Goal: Task Accomplishment & Management: Use online tool/utility

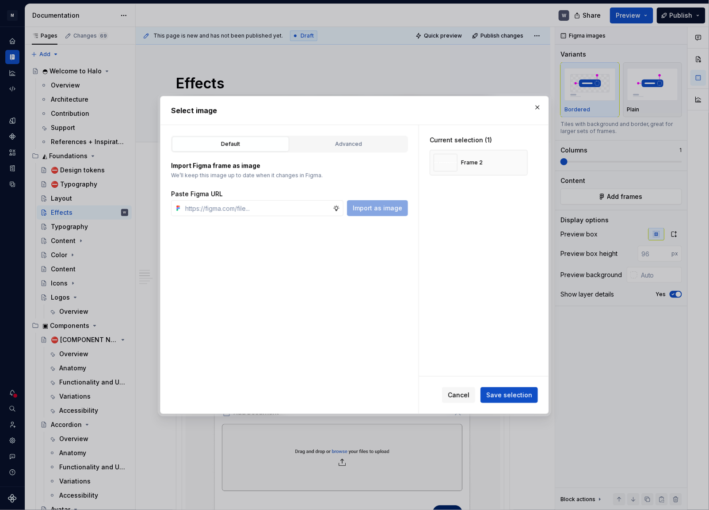
scroll to position [562, 0]
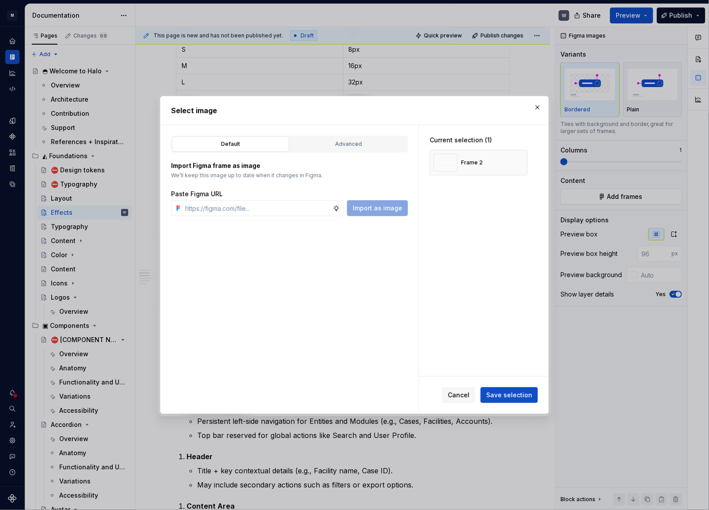
click at [463, 269] on div "Current selection (1) Frame 2" at bounding box center [484, 250] width 130 height 251
click at [266, 208] on input "text" at bounding box center [257, 208] width 151 height 16
paste input "[URL][DOMAIN_NAME]"
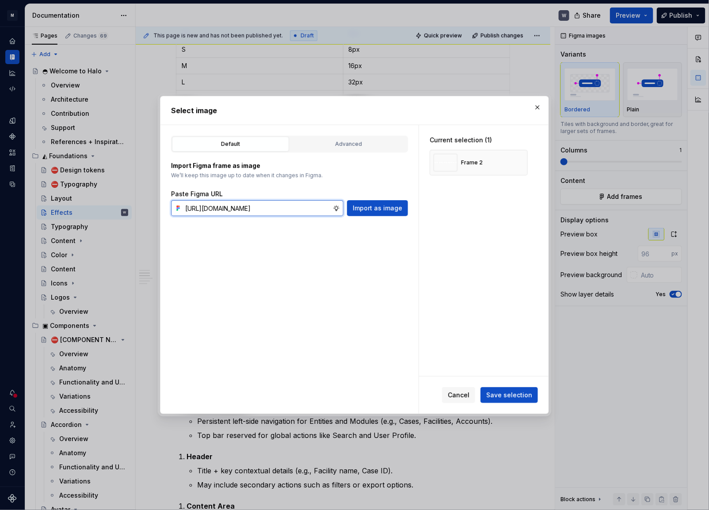
type input "[URL][DOMAIN_NAME]"
click at [377, 216] on div "Default Advanced Import Figma frame as image We’ll keep this image up to date w…" at bounding box center [289, 269] width 258 height 289
click at [377, 214] on button "Import as image" at bounding box center [377, 208] width 61 height 16
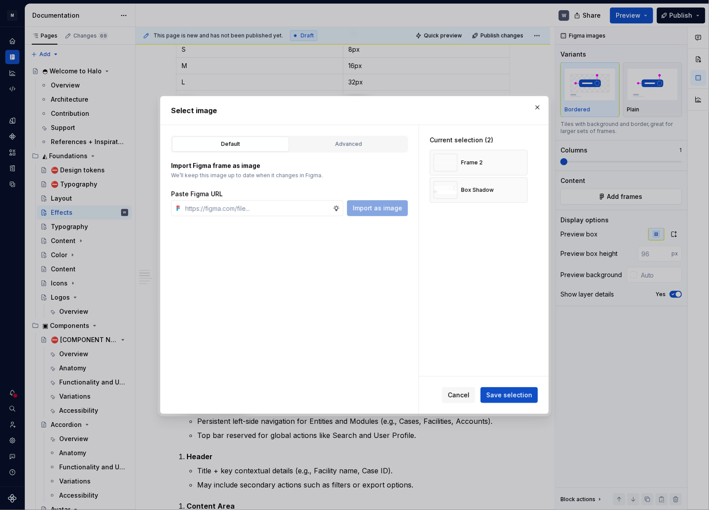
click at [522, 397] on span "Save selection" at bounding box center [509, 395] width 46 height 9
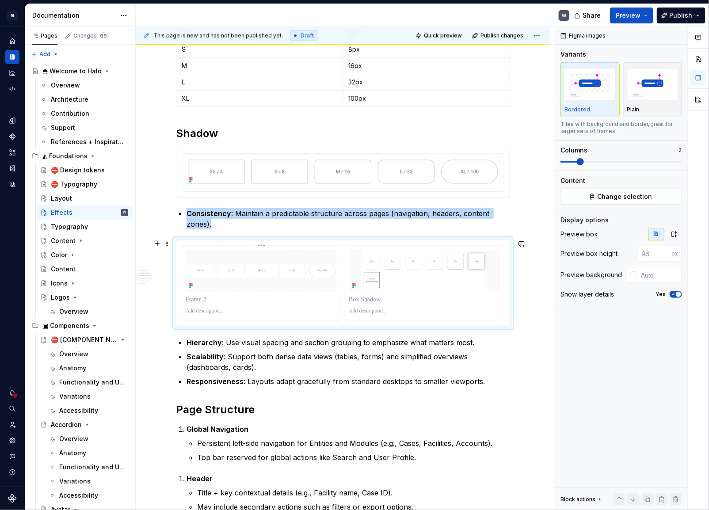
click at [328, 283] on div at bounding box center [262, 271] width 152 height 42
click at [469, 280] on img at bounding box center [425, 271] width 152 height 42
click at [577, 165] on span at bounding box center [580, 161] width 7 height 7
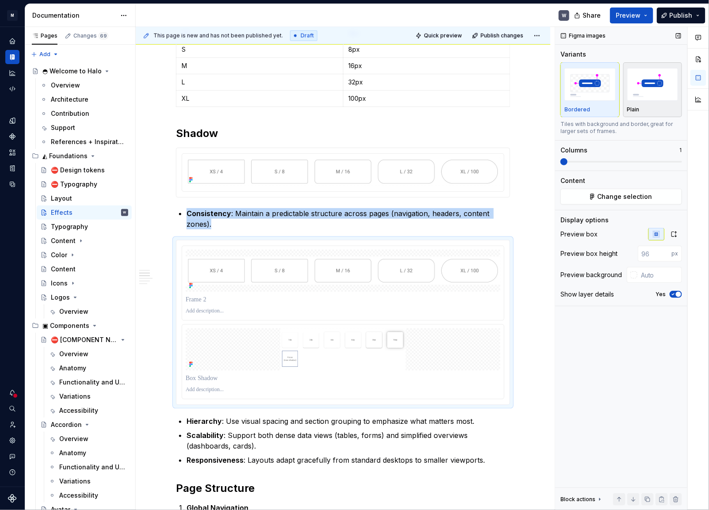
click at [667, 102] on div "button" at bounding box center [652, 84] width 51 height 36
click at [396, 287] on div at bounding box center [343, 271] width 315 height 42
click at [242, 275] on img at bounding box center [343, 271] width 315 height 29
click at [343, 241] on html "M Halo W Design system data Documentation W Share Preview Publish Pages Changes…" at bounding box center [354, 255] width 709 height 510
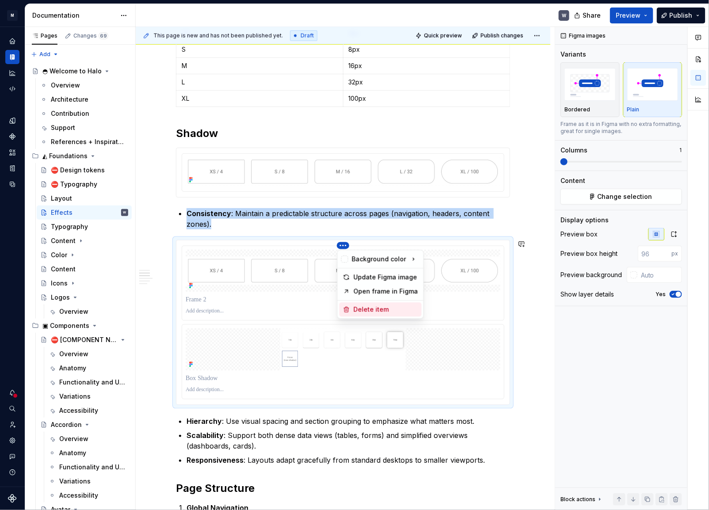
click at [366, 309] on div "Delete item" at bounding box center [386, 309] width 65 height 9
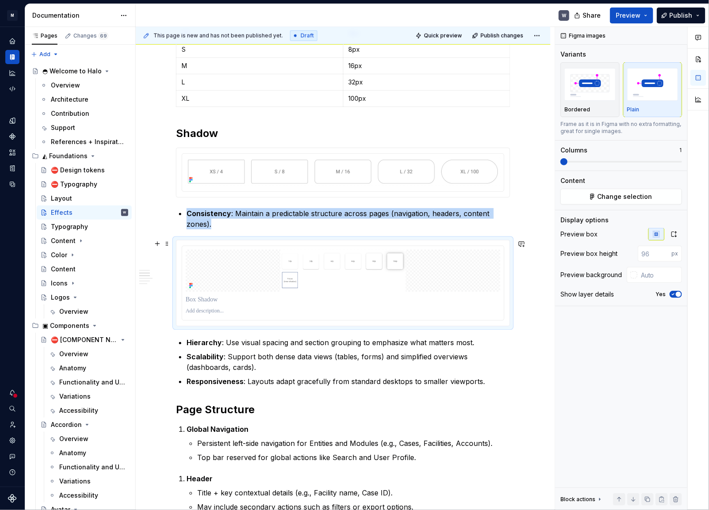
click at [354, 281] on img at bounding box center [343, 271] width 315 height 42
click at [168, 244] on span at bounding box center [167, 244] width 7 height 12
click at [191, 317] on div "Delete" at bounding box center [208, 321] width 57 height 9
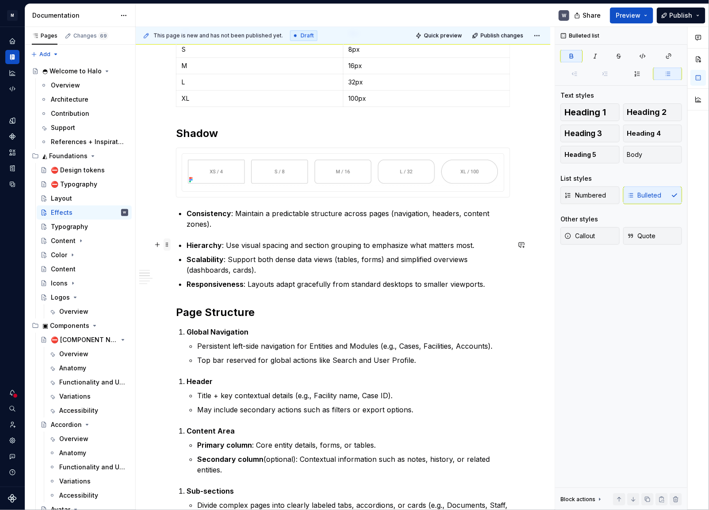
click at [168, 248] on span at bounding box center [167, 245] width 7 height 12
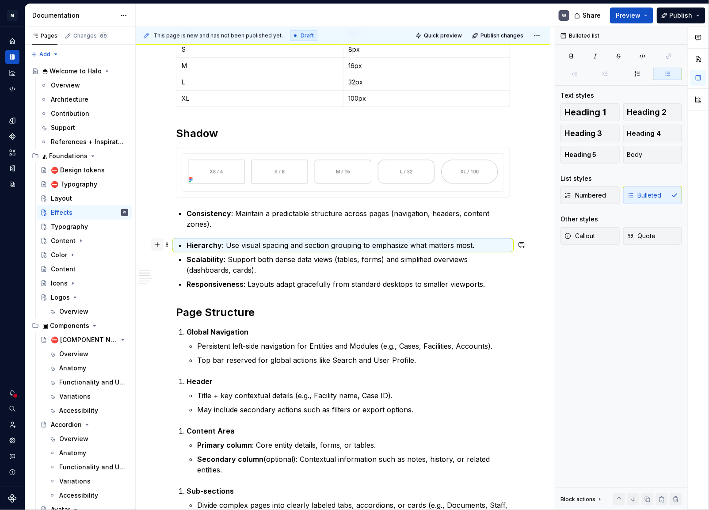
click at [160, 248] on button "button" at bounding box center [157, 245] width 12 height 12
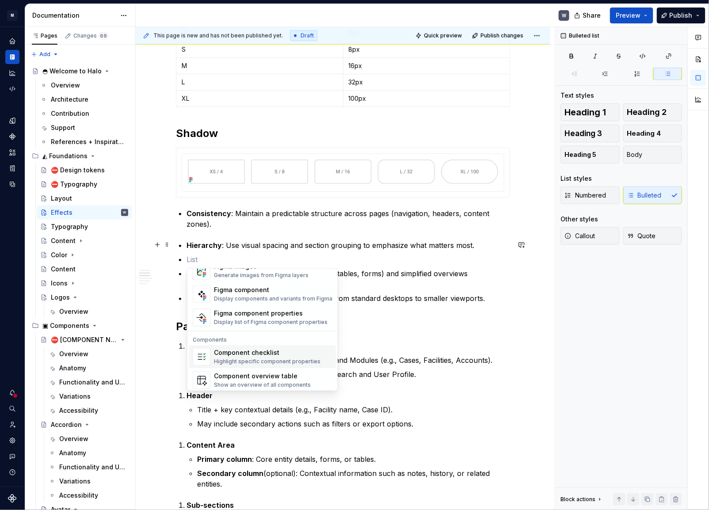
scroll to position [839, 0]
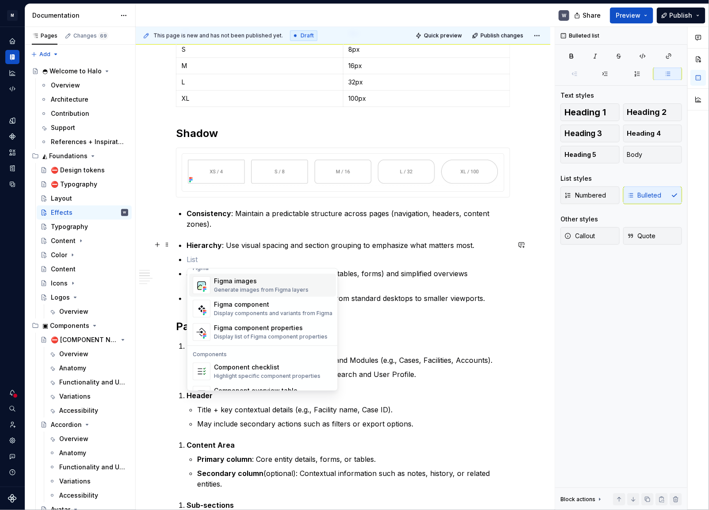
click at [236, 281] on div "Figma images" at bounding box center [261, 281] width 95 height 9
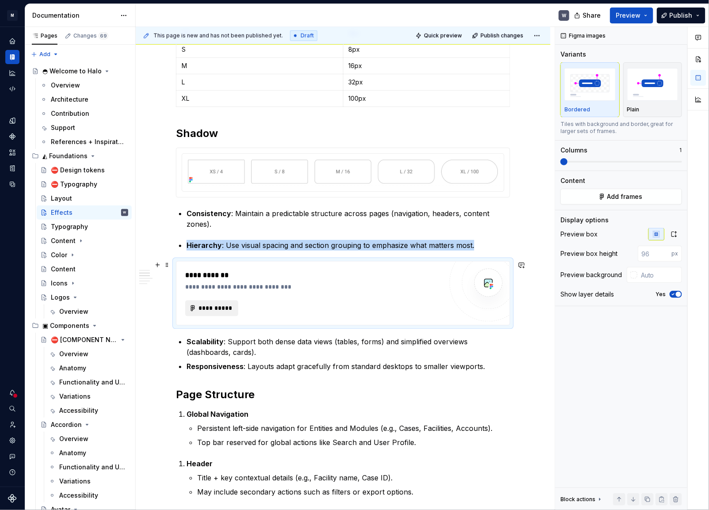
click at [219, 305] on span "**********" at bounding box center [215, 308] width 34 height 9
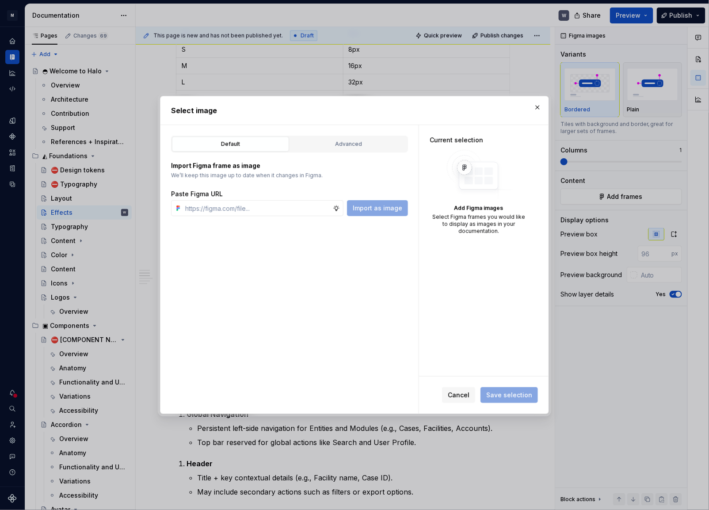
type textarea "*"
type input "[URL][DOMAIN_NAME]"
type textarea "*"
type input "[URL][DOMAIN_NAME]"
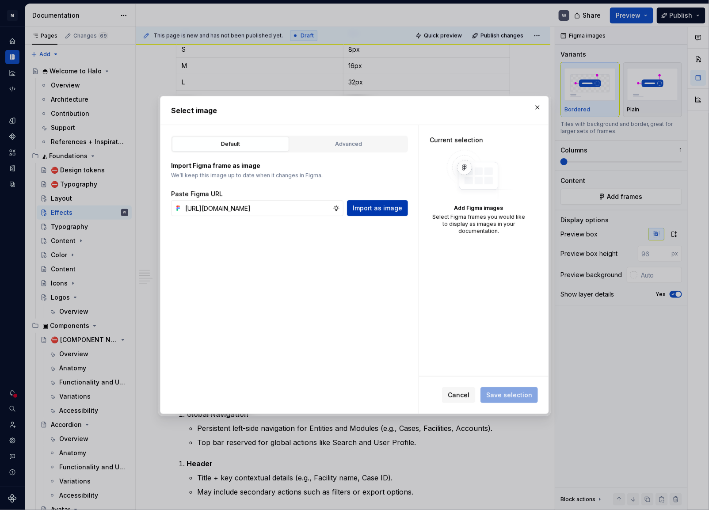
click at [373, 206] on span "Import as image" at bounding box center [378, 208] width 50 height 9
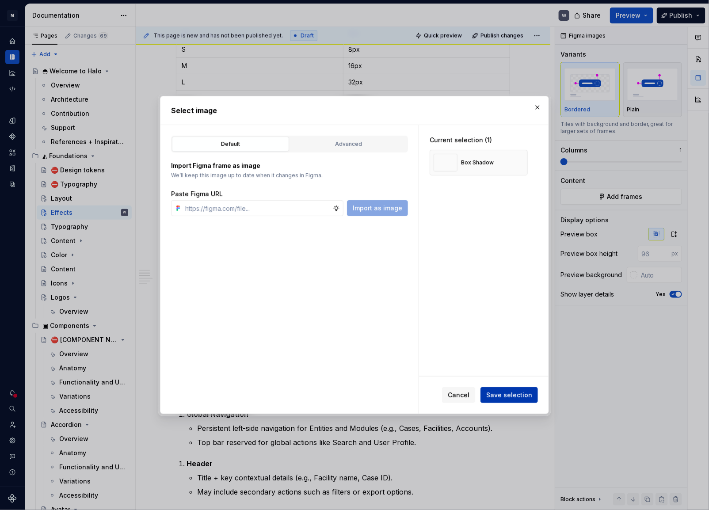
click at [510, 388] on button "Save selection" at bounding box center [509, 395] width 57 height 16
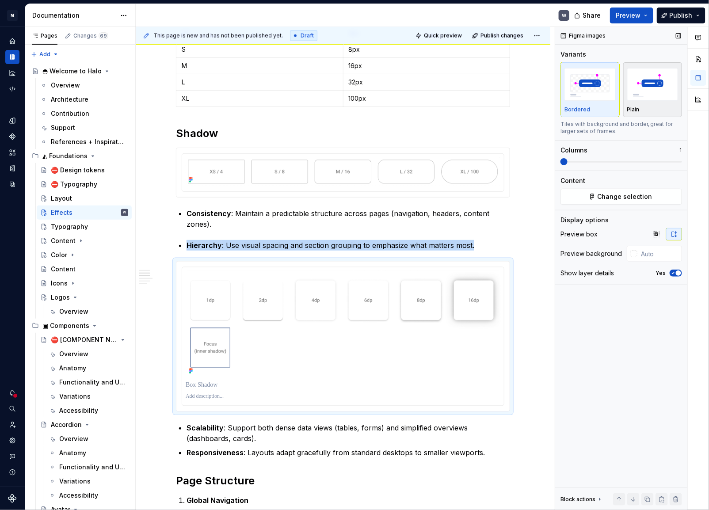
click at [643, 81] on img "button" at bounding box center [652, 84] width 51 height 32
click at [676, 274] on span "button" at bounding box center [678, 273] width 5 height 5
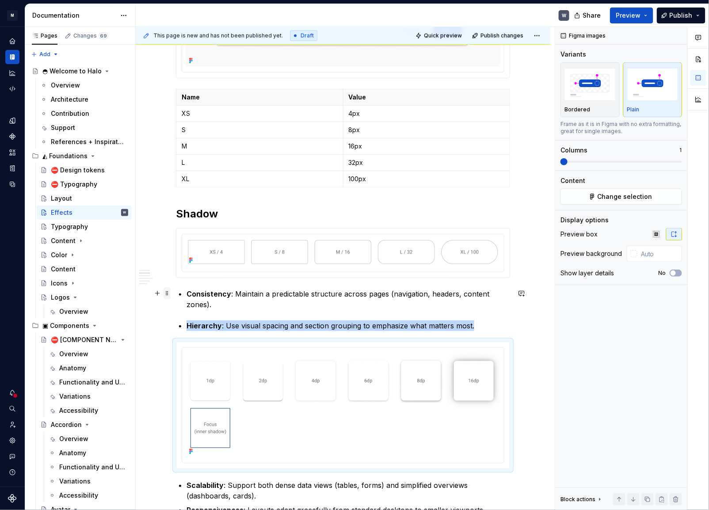
click at [167, 295] on span at bounding box center [167, 293] width 7 height 12
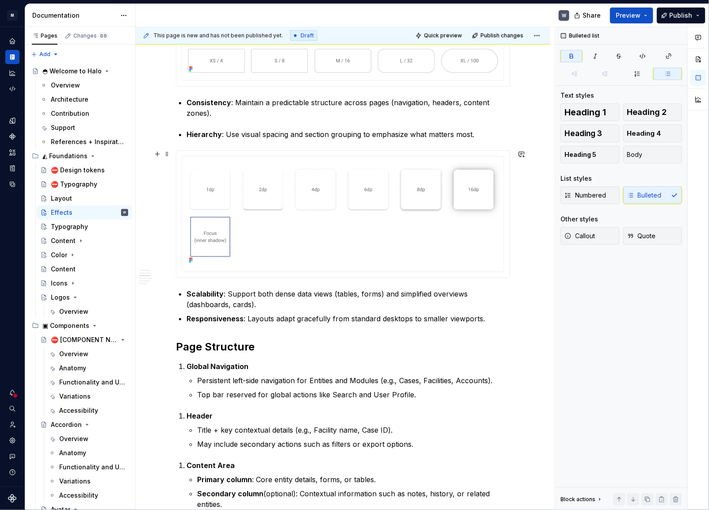
scroll to position [683, 0]
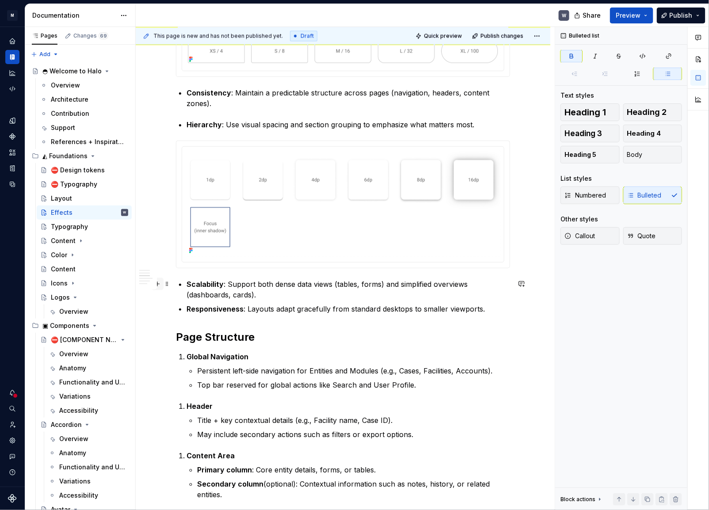
click at [160, 285] on button "button" at bounding box center [157, 284] width 12 height 12
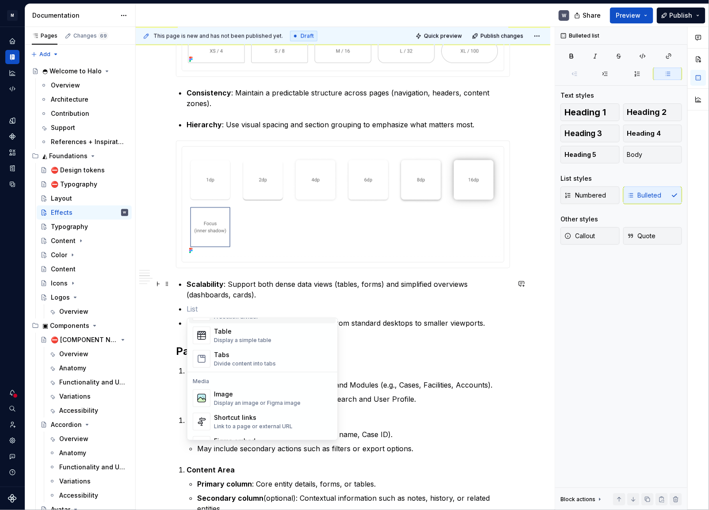
scroll to position [281, 0]
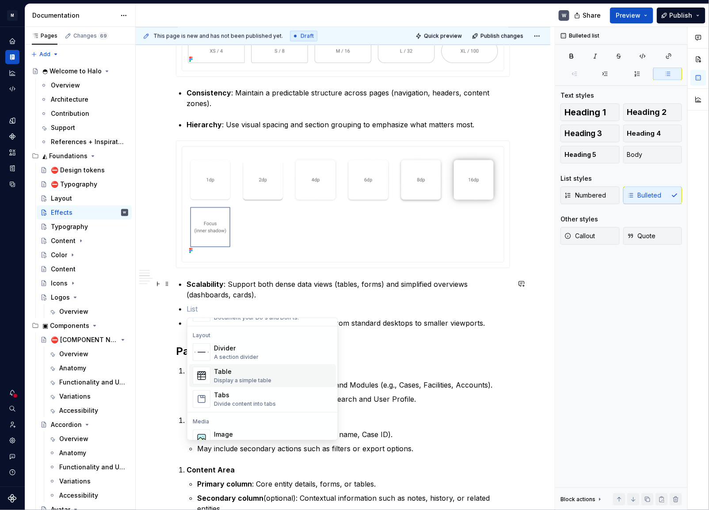
click at [233, 376] on div "Table Display a simple table" at bounding box center [242, 375] width 57 height 17
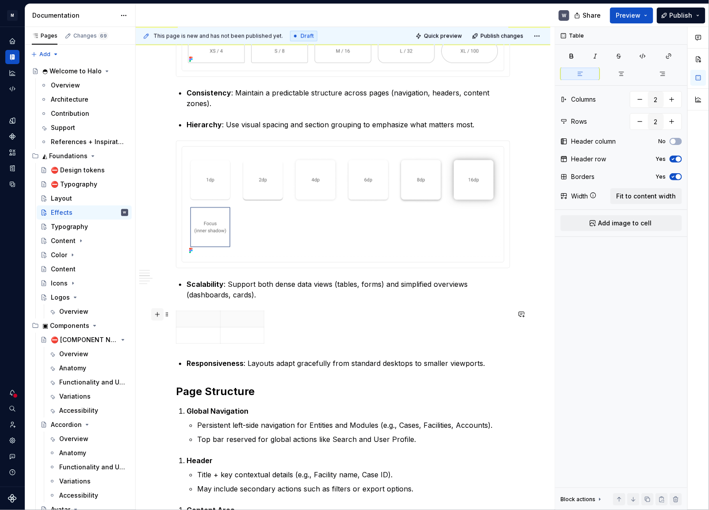
click at [157, 314] on button "button" at bounding box center [157, 314] width 12 height 12
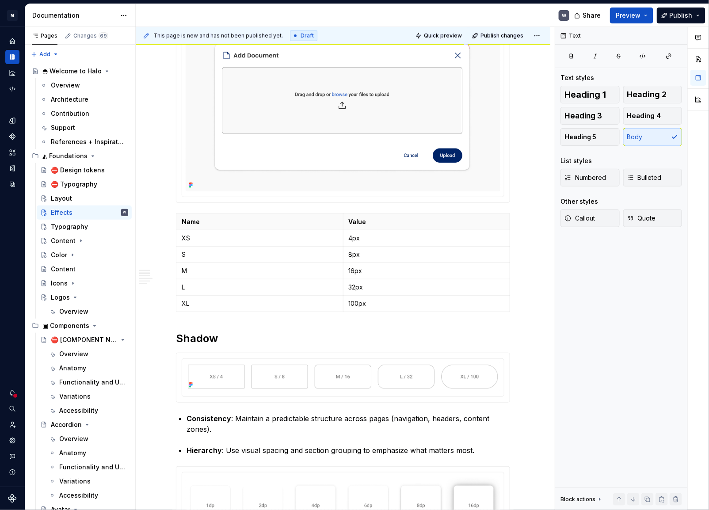
scroll to position [402, 0]
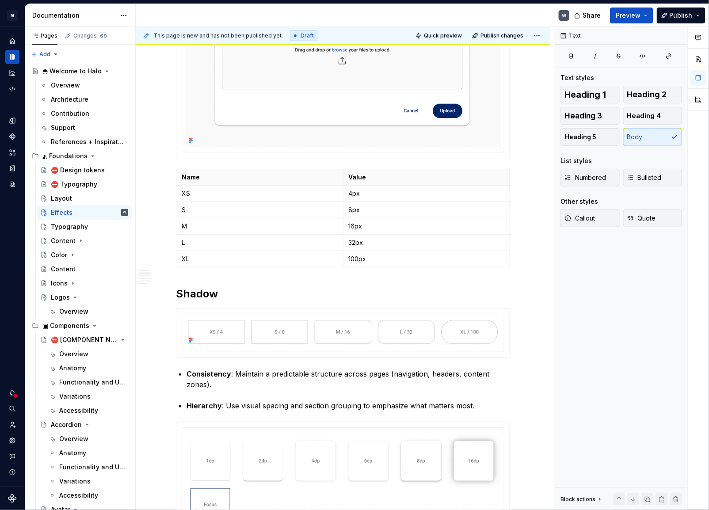
click at [176, 314] on div at bounding box center [343, 333] width 334 height 50
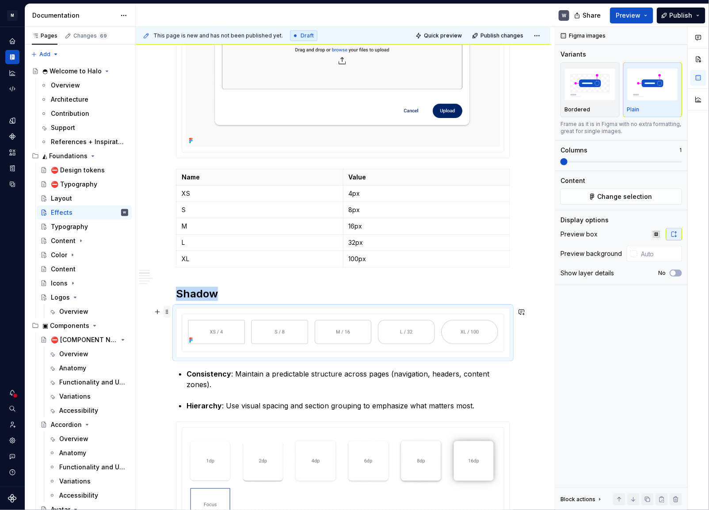
click at [168, 315] on span at bounding box center [167, 312] width 7 height 12
click at [172, 335] on div "Move up" at bounding box center [203, 340] width 75 height 14
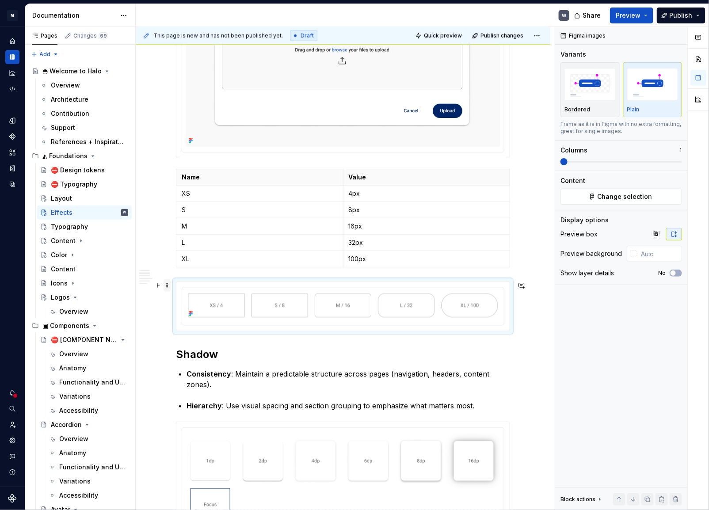
click at [167, 286] on span at bounding box center [167, 285] width 7 height 12
click at [173, 312] on icon at bounding box center [174, 314] width 4 height 4
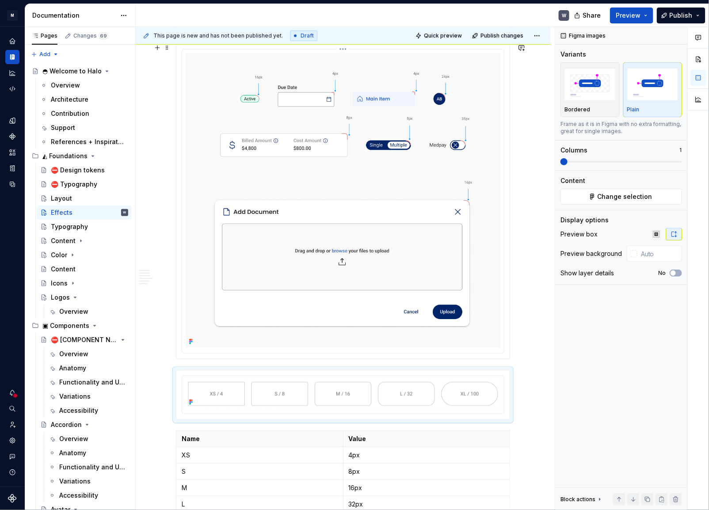
scroll to position [442, 0]
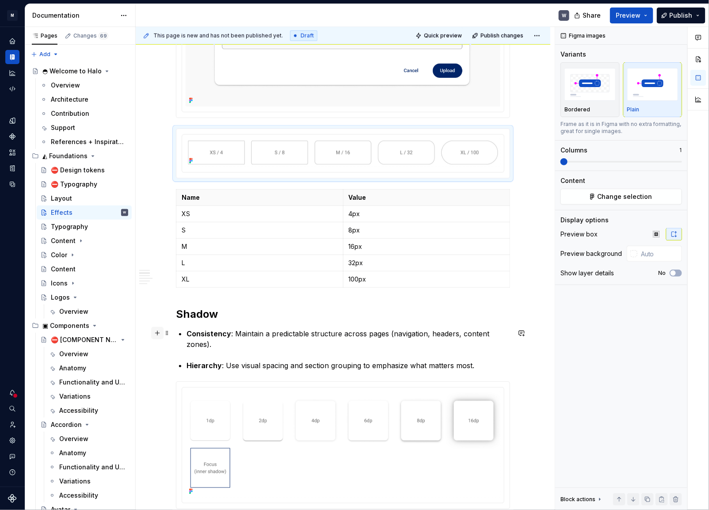
click at [157, 334] on button "button" at bounding box center [157, 333] width 12 height 12
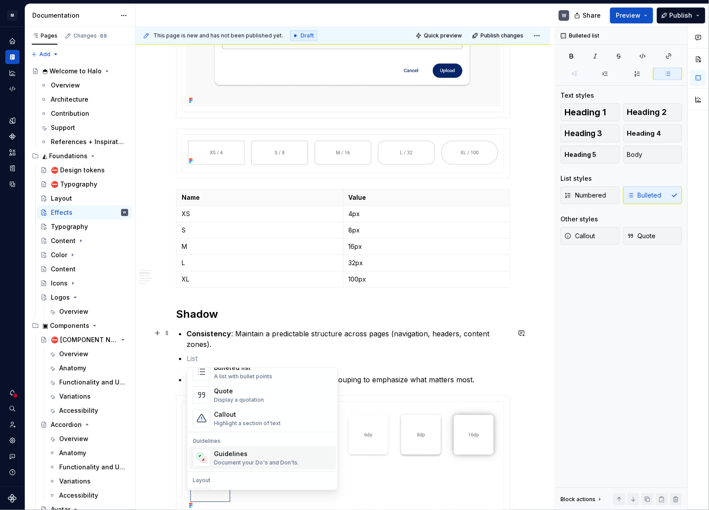
scroll to position [160, 0]
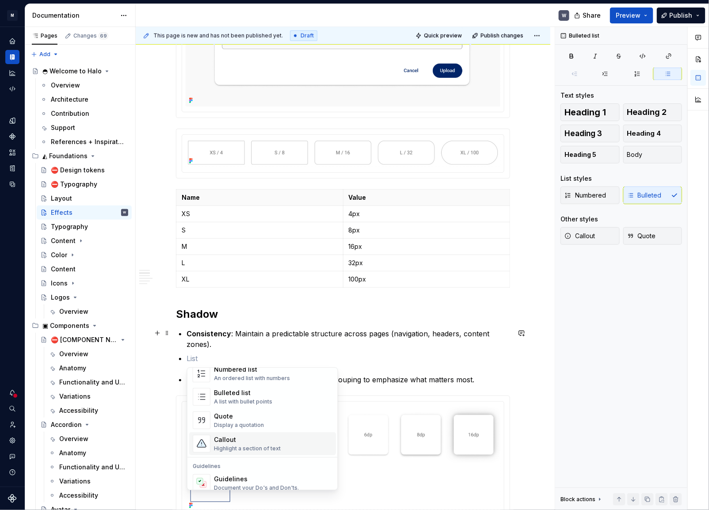
click at [231, 444] on div "Callout Highlight a section of text" at bounding box center [247, 443] width 67 height 17
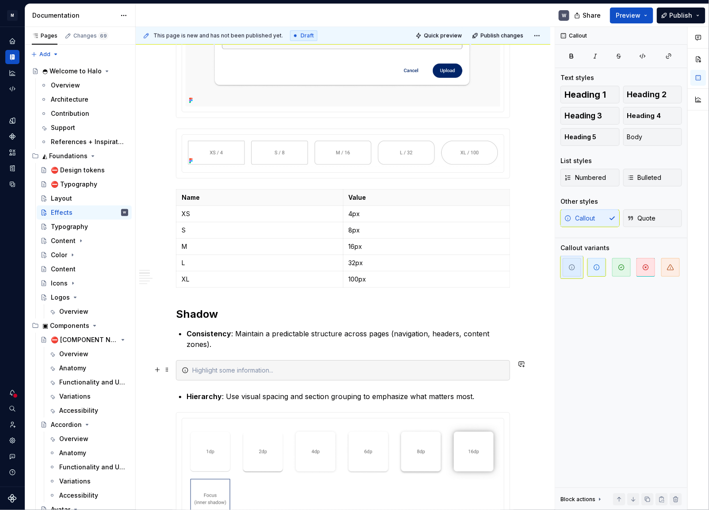
click at [202, 371] on div at bounding box center [348, 370] width 312 height 9
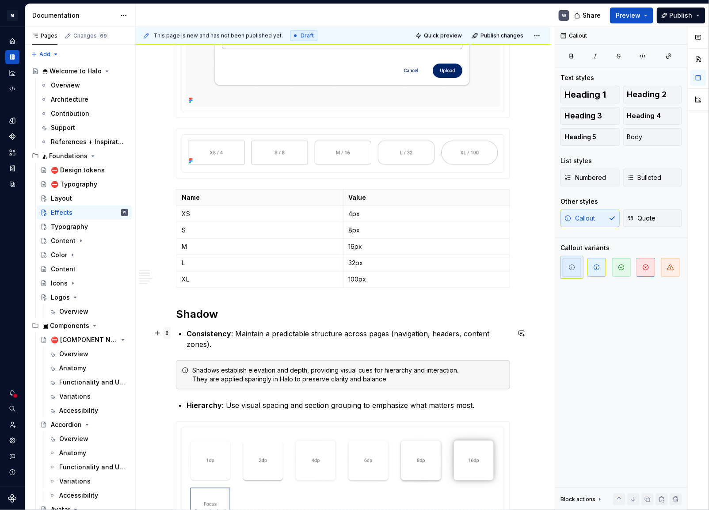
click at [168, 335] on span at bounding box center [167, 333] width 7 height 12
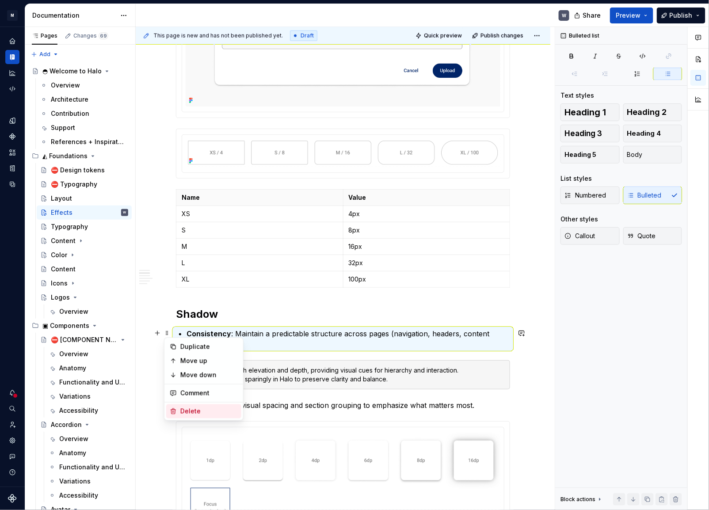
click at [182, 413] on div "Delete" at bounding box center [208, 411] width 57 height 9
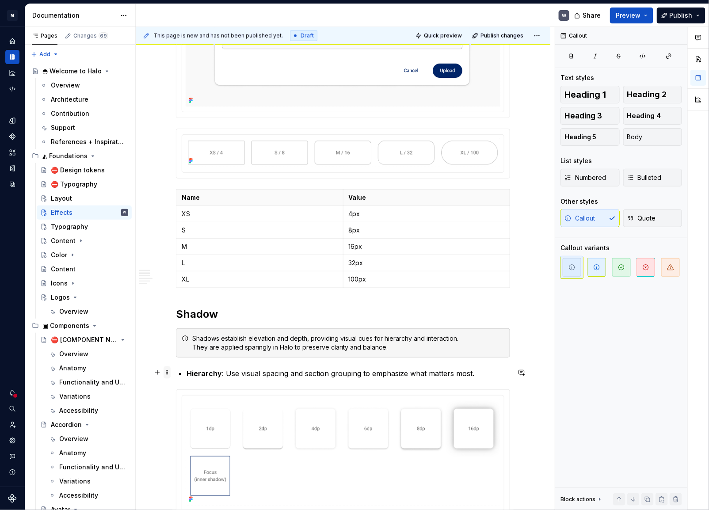
click at [167, 372] on span at bounding box center [167, 372] width 7 height 12
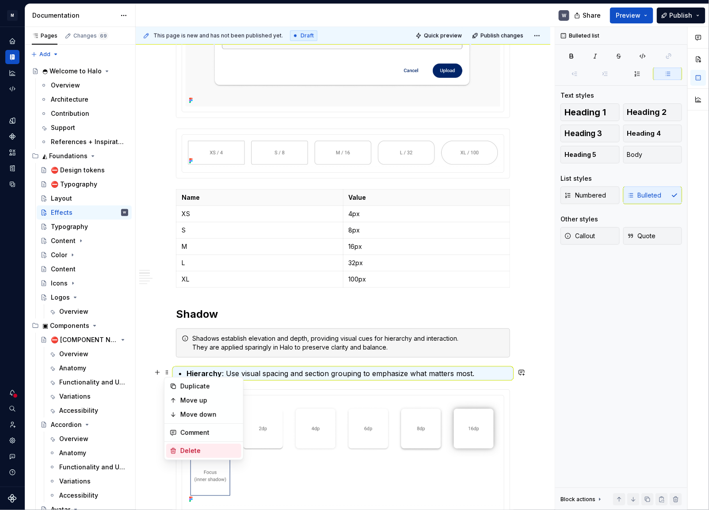
click at [176, 450] on icon at bounding box center [173, 450] width 7 height 7
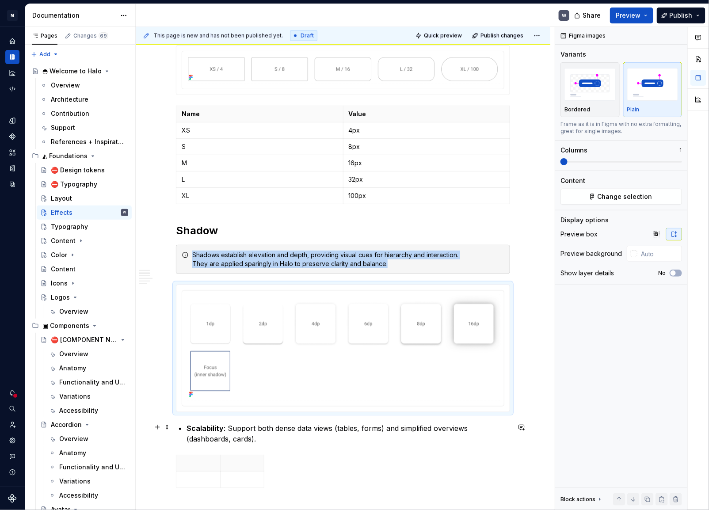
scroll to position [603, 0]
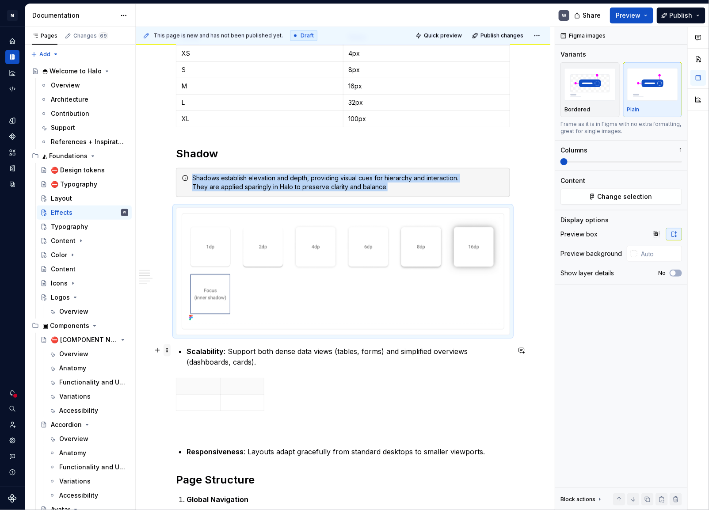
click at [167, 353] on span at bounding box center [167, 350] width 7 height 12
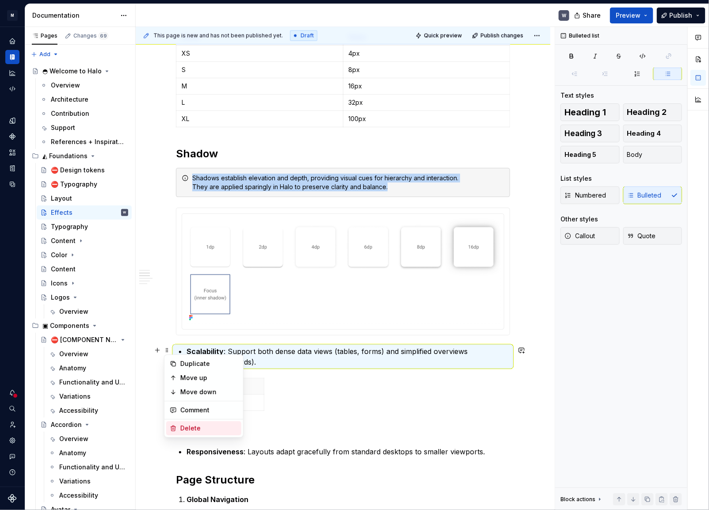
click at [183, 427] on div "Delete" at bounding box center [208, 428] width 57 height 9
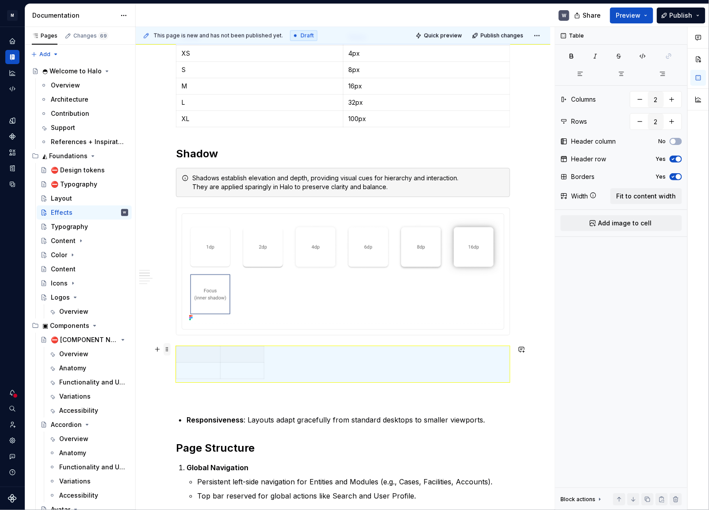
click at [168, 354] on span at bounding box center [167, 349] width 7 height 12
click at [178, 426] on div "Delete" at bounding box center [203, 427] width 75 height 14
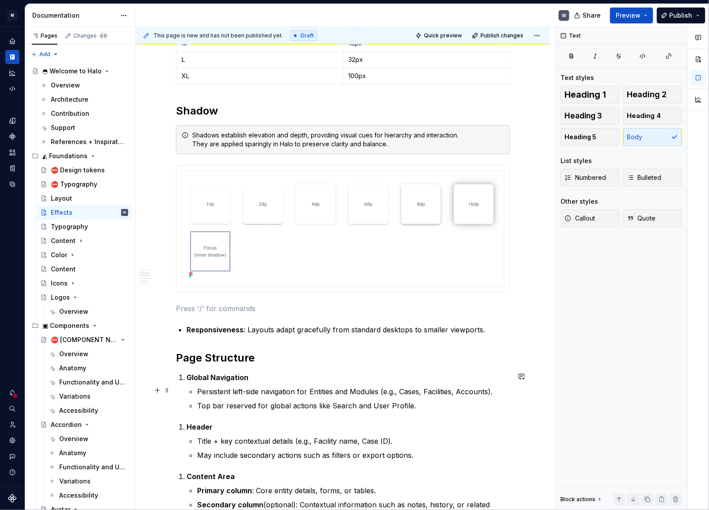
scroll to position [683, 0]
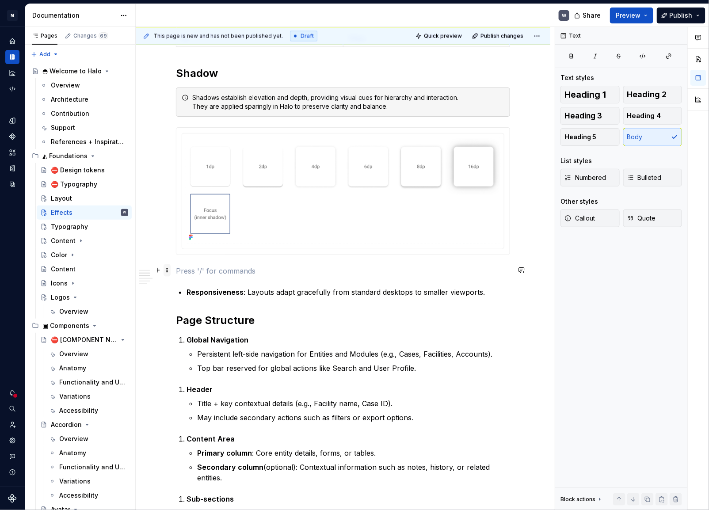
click at [164, 270] on span at bounding box center [167, 270] width 7 height 12
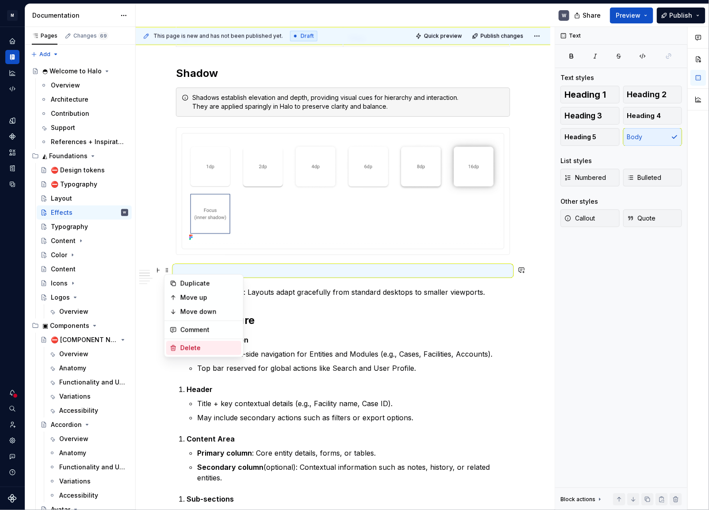
click at [179, 343] on div "Delete" at bounding box center [203, 348] width 75 height 14
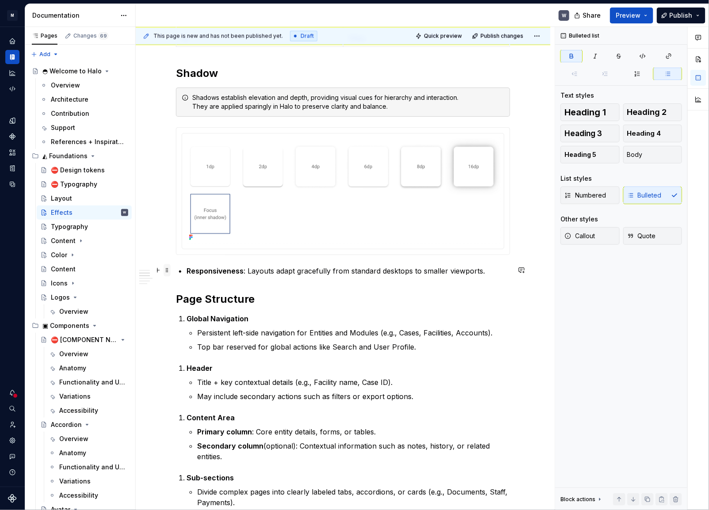
click at [168, 270] on span at bounding box center [167, 270] width 7 height 12
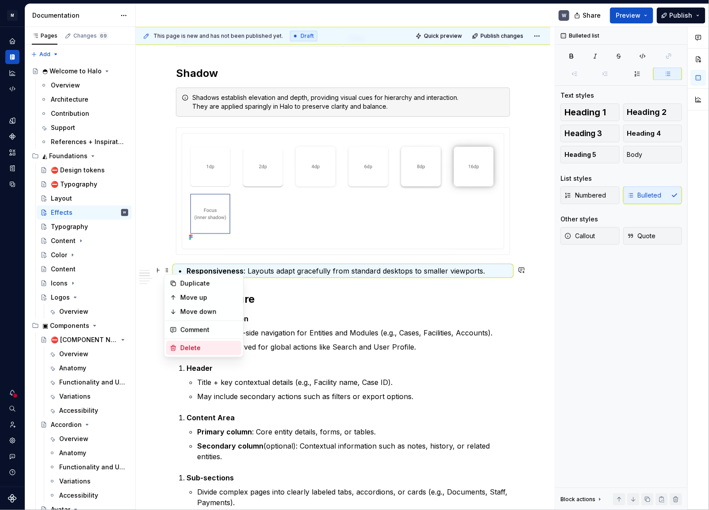
click at [176, 344] on icon at bounding box center [173, 347] width 7 height 7
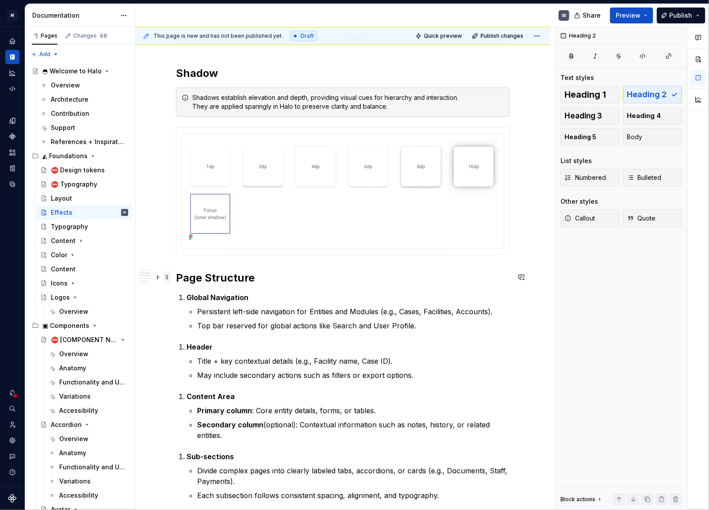
click at [168, 276] on span at bounding box center [167, 277] width 7 height 12
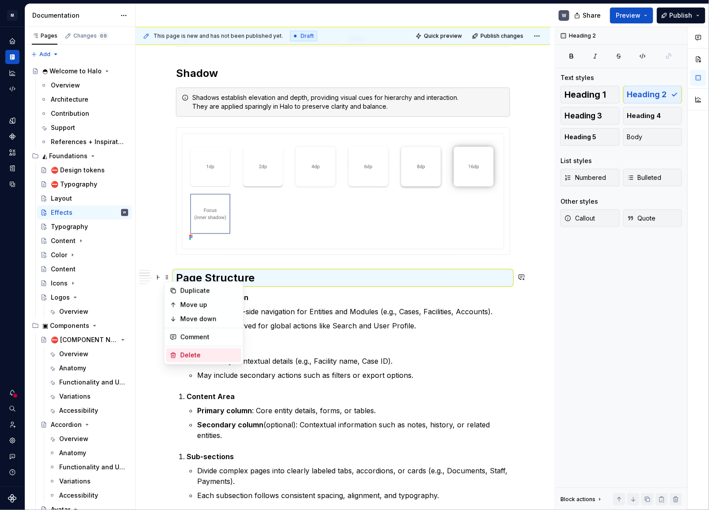
click at [183, 356] on div "Delete" at bounding box center [208, 355] width 57 height 9
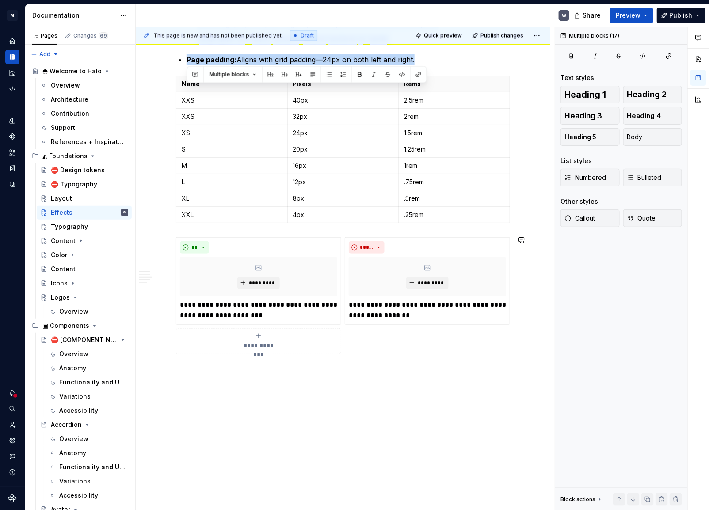
scroll to position [1926, 0]
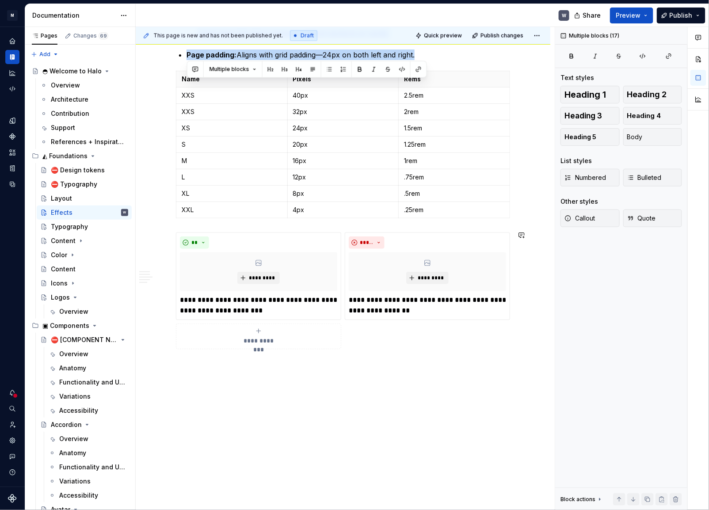
drag, startPoint x: 186, startPoint y: 271, endPoint x: 282, endPoint y: 395, distance: 157.6
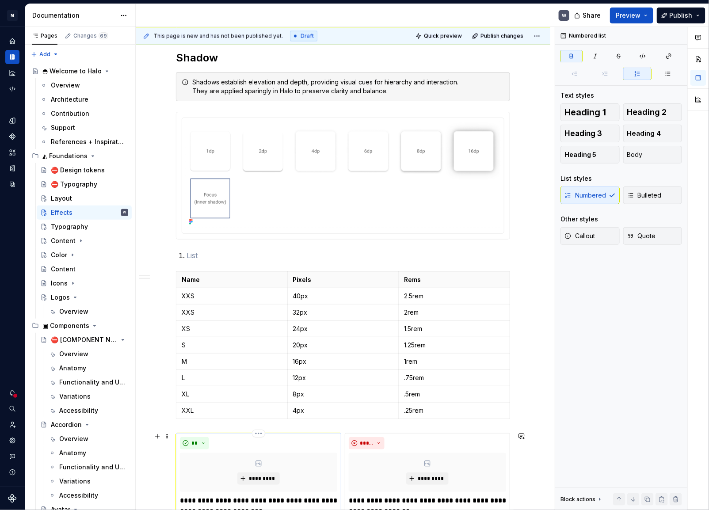
scroll to position [819, 0]
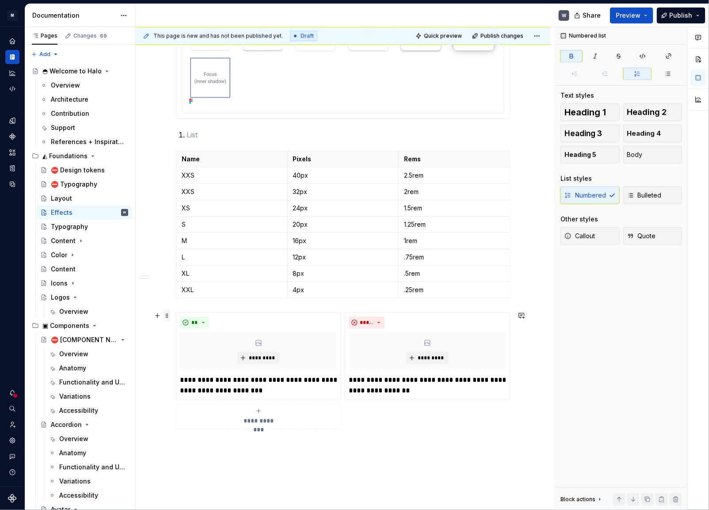
click at [167, 317] on span at bounding box center [167, 315] width 7 height 12
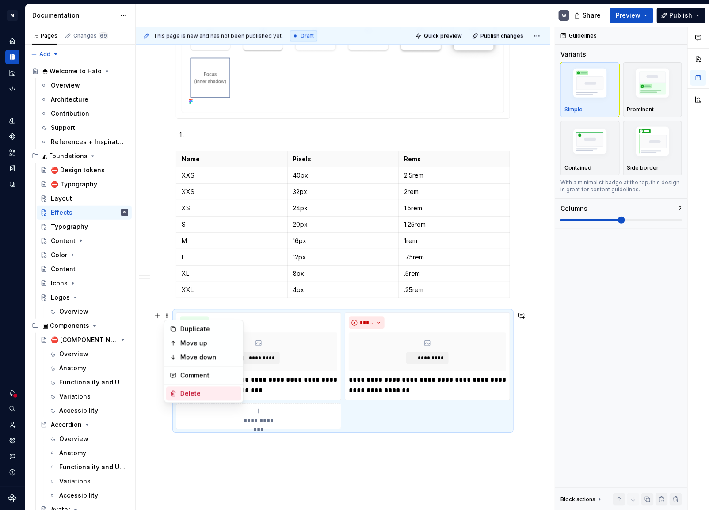
click at [182, 390] on div "Delete" at bounding box center [208, 393] width 57 height 9
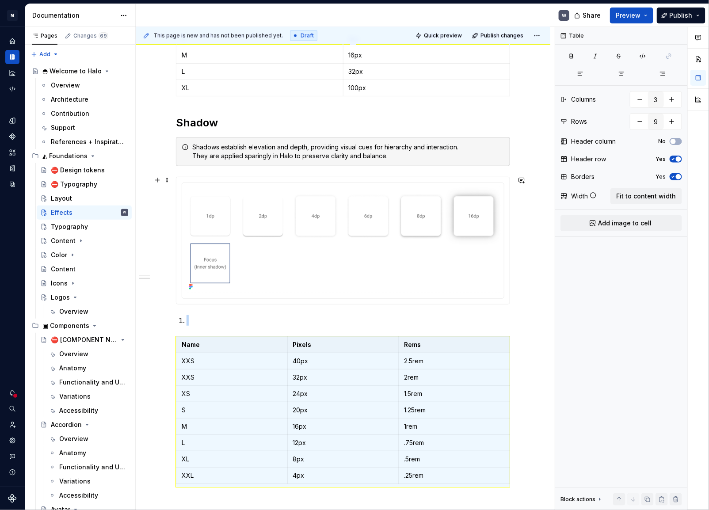
scroll to position [618, 0]
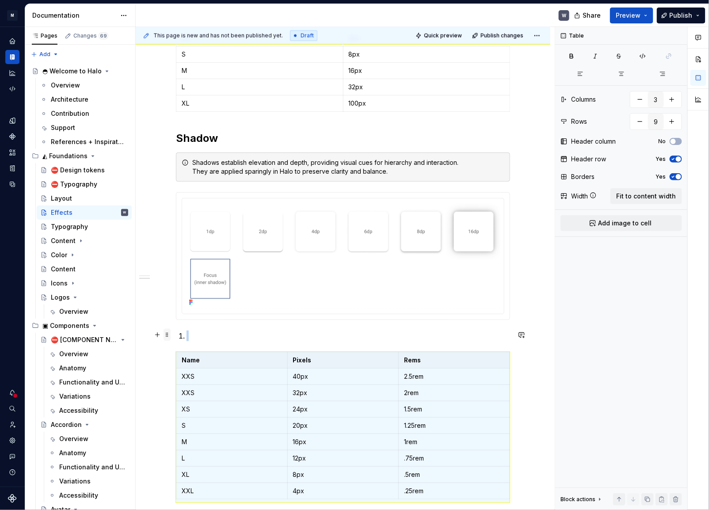
click at [166, 336] on span at bounding box center [167, 335] width 7 height 12
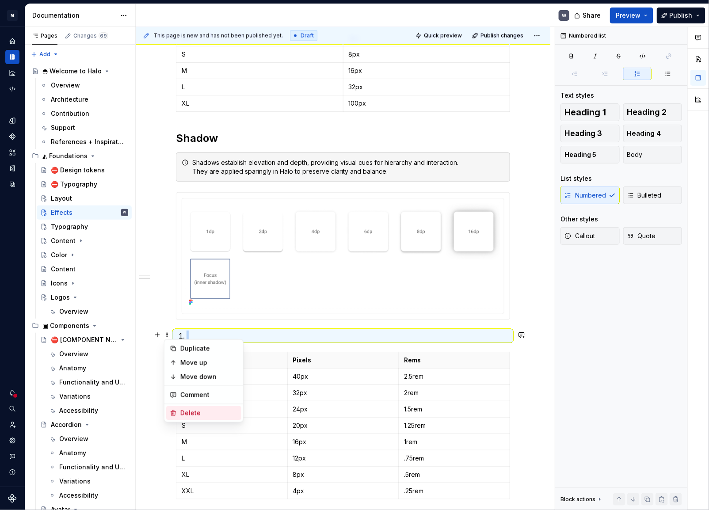
click at [189, 416] on div "Delete" at bounding box center [208, 413] width 57 height 9
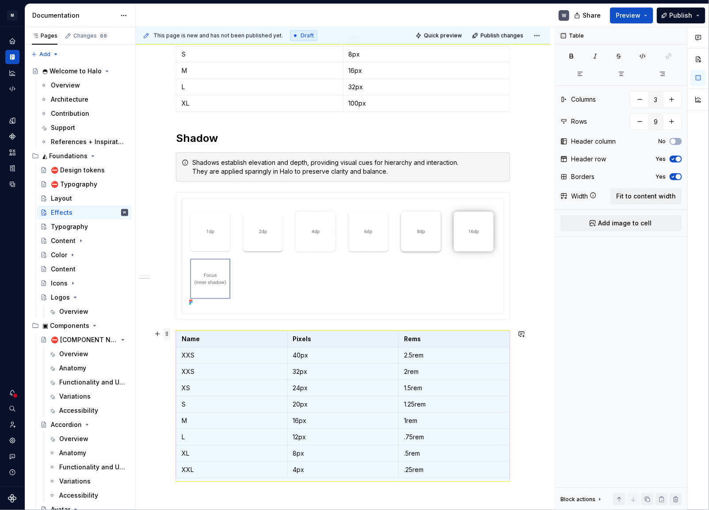
click at [167, 336] on span at bounding box center [167, 334] width 7 height 12
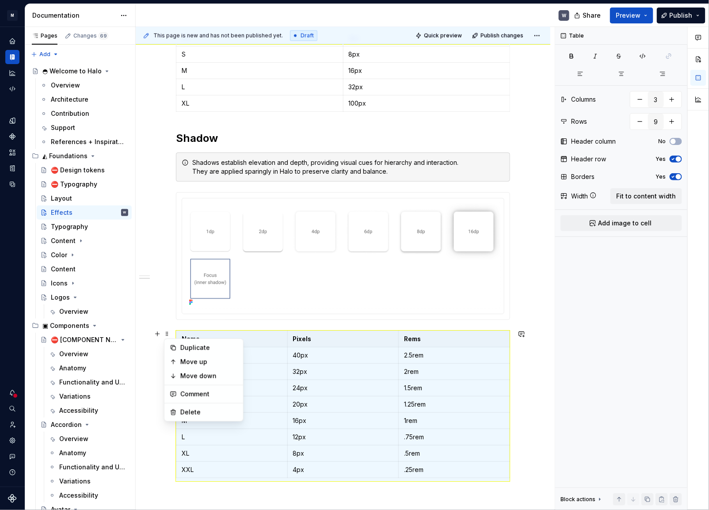
click at [546, 375] on div "[PERSON_NAME] defines the curvature of component corners. It helps establish vi…" at bounding box center [343, 95] width 415 height 1102
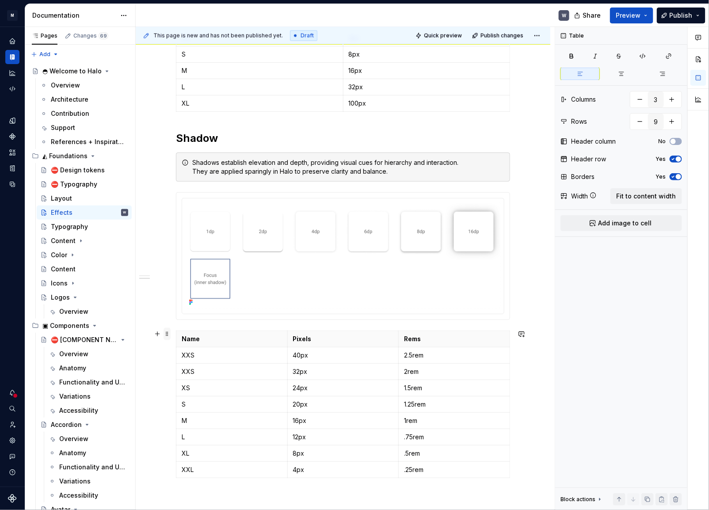
click at [166, 334] on span at bounding box center [167, 334] width 7 height 12
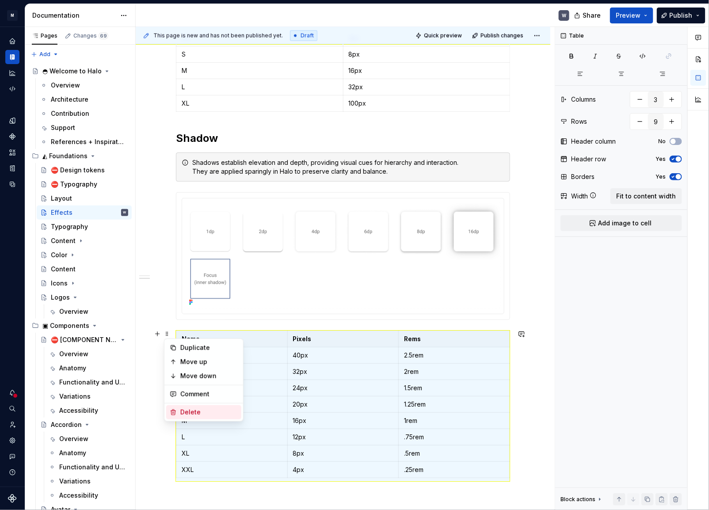
click at [176, 416] on div "Delete" at bounding box center [203, 412] width 75 height 14
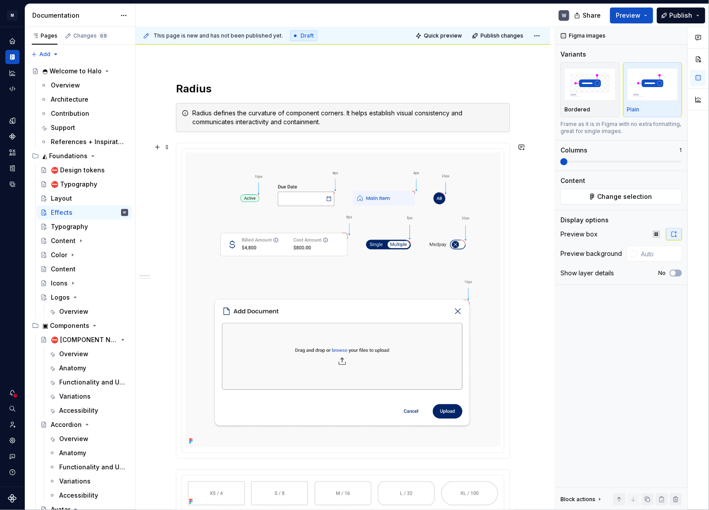
scroll to position [68, 0]
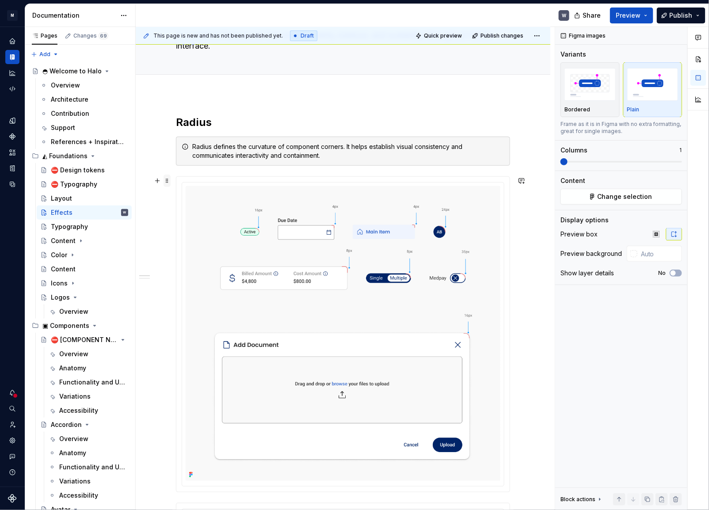
click at [168, 182] on span at bounding box center [167, 181] width 7 height 12
click at [186, 256] on div "Delete" at bounding box center [208, 259] width 57 height 9
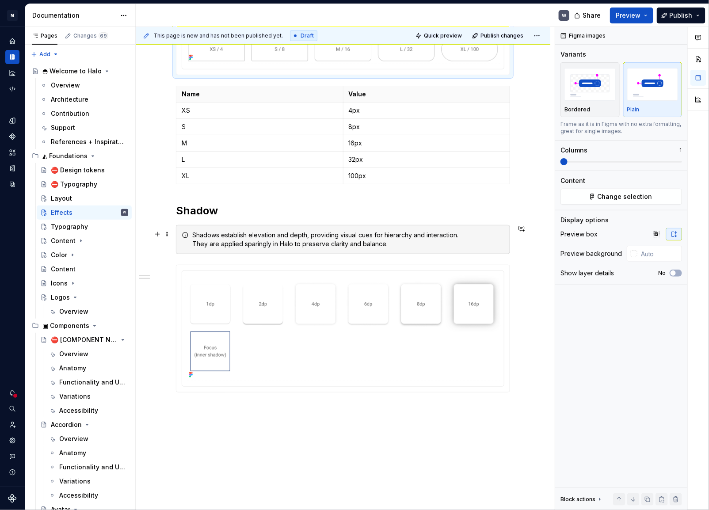
scroll to position [142, 0]
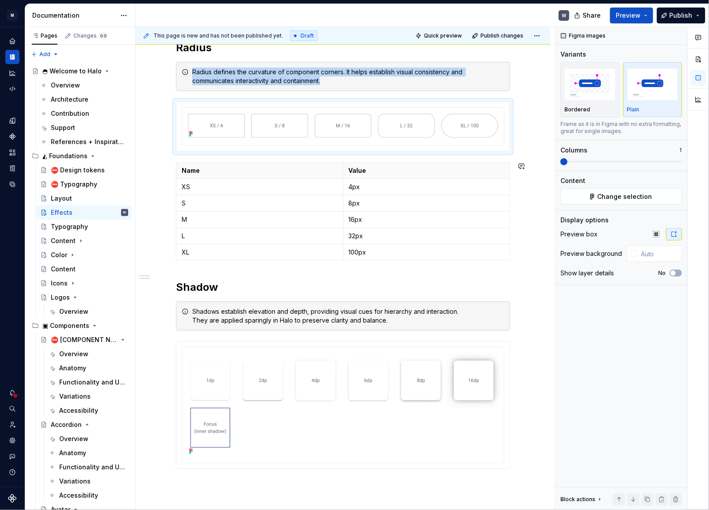
click at [529, 271] on div "[PERSON_NAME] defines the curvature of component corners. It helps establish vi…" at bounding box center [343, 325] width 415 height 613
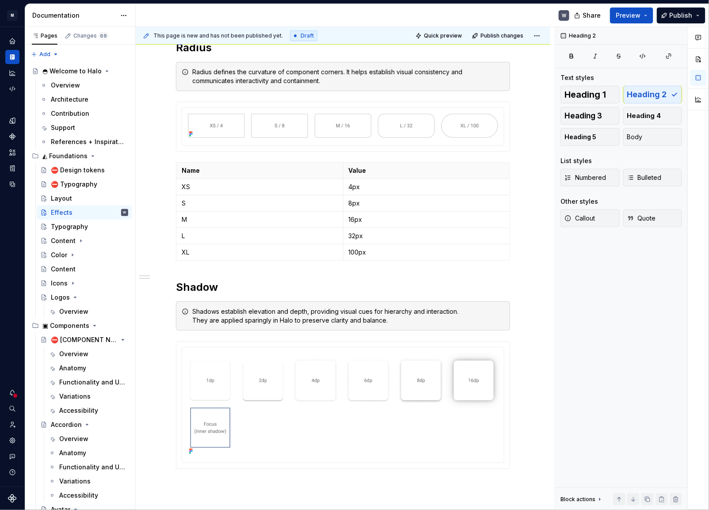
type textarea "*"
